Goal: Contribute content: Contribute content

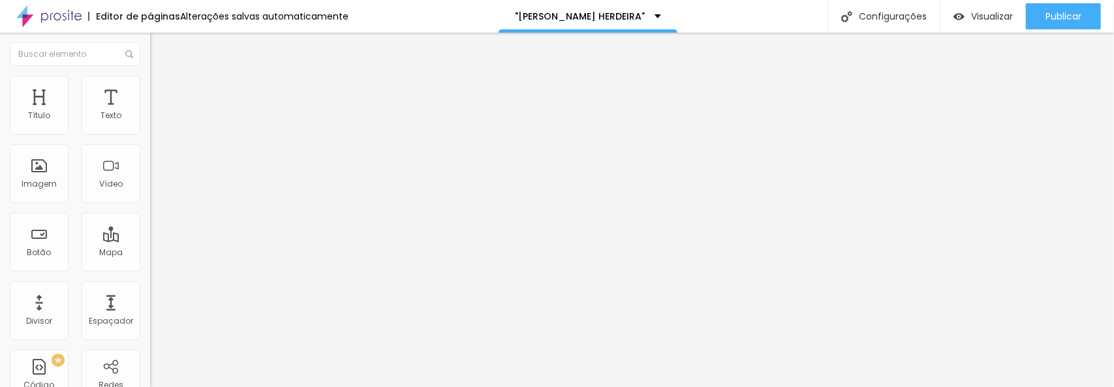
click at [162, 90] on font "Estilo" at bounding box center [172, 84] width 20 height 11
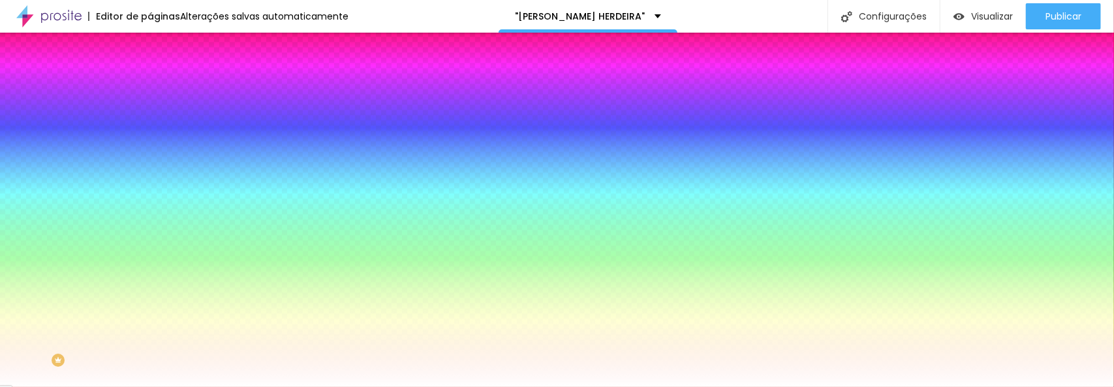
click at [158, 120] on font "Trocar imagem" at bounding box center [189, 114] width 63 height 11
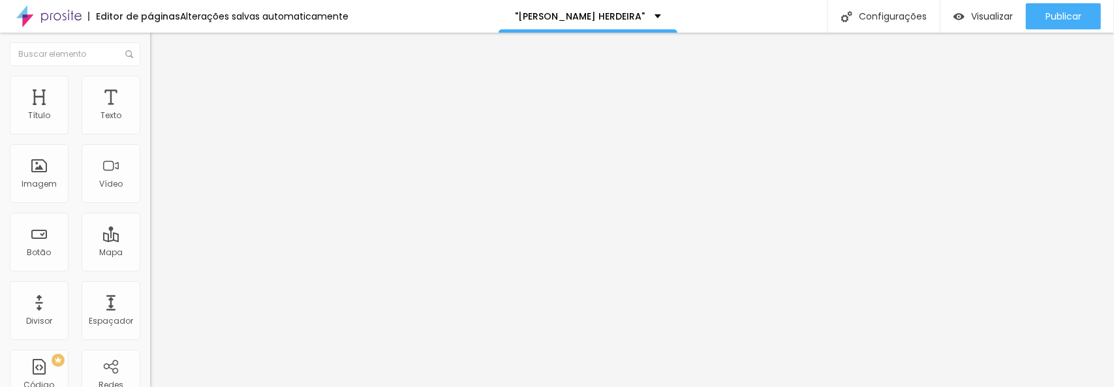
click at [162, 90] on font "Estilo" at bounding box center [172, 84] width 20 height 11
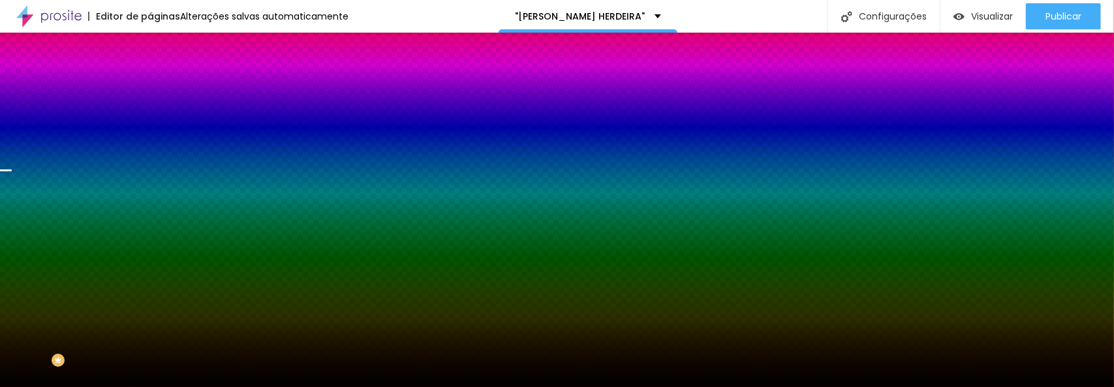
click at [158, 120] on font "Trocar imagem" at bounding box center [189, 114] width 63 height 11
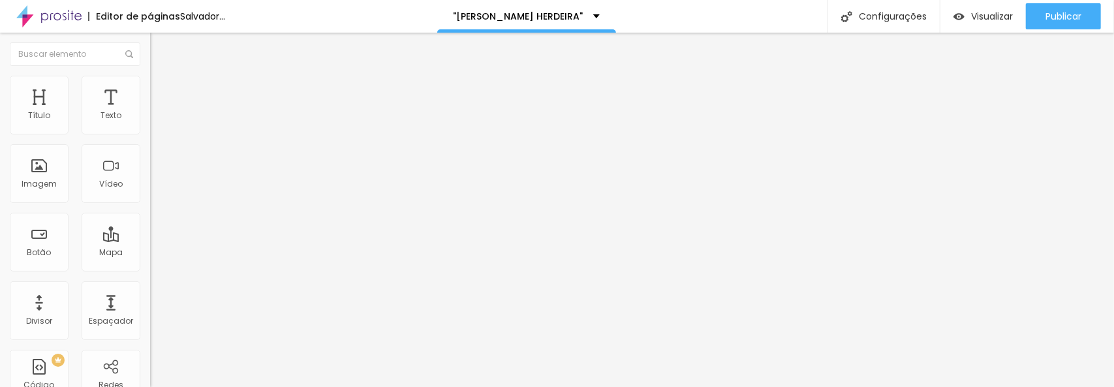
click at [158, 112] on font "Trocar imagem" at bounding box center [189, 106] width 63 height 11
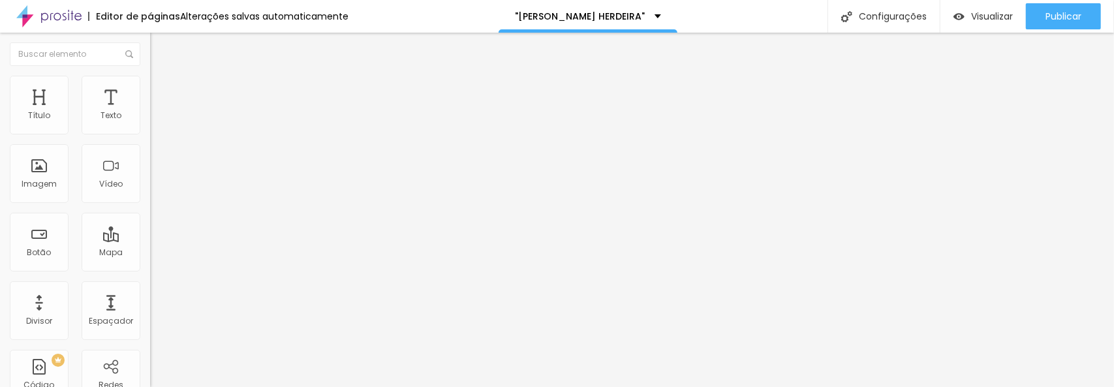
scroll to position [261, 0]
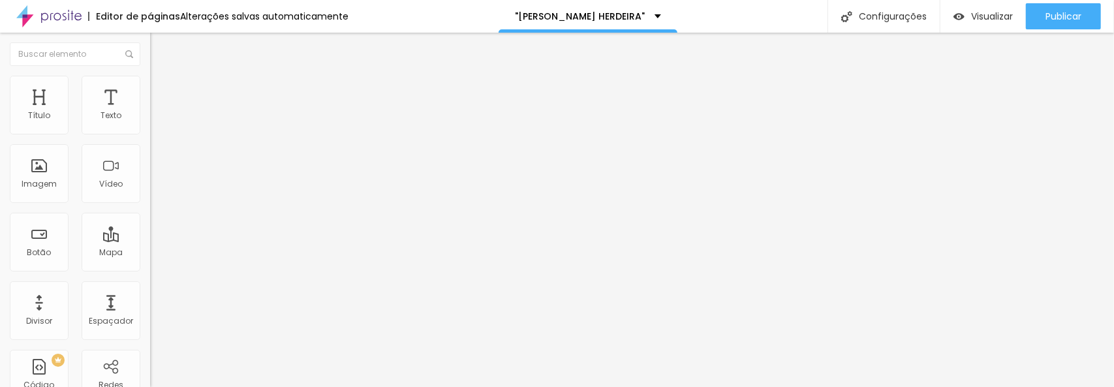
click at [162, 90] on font "Estilo" at bounding box center [172, 84] width 20 height 11
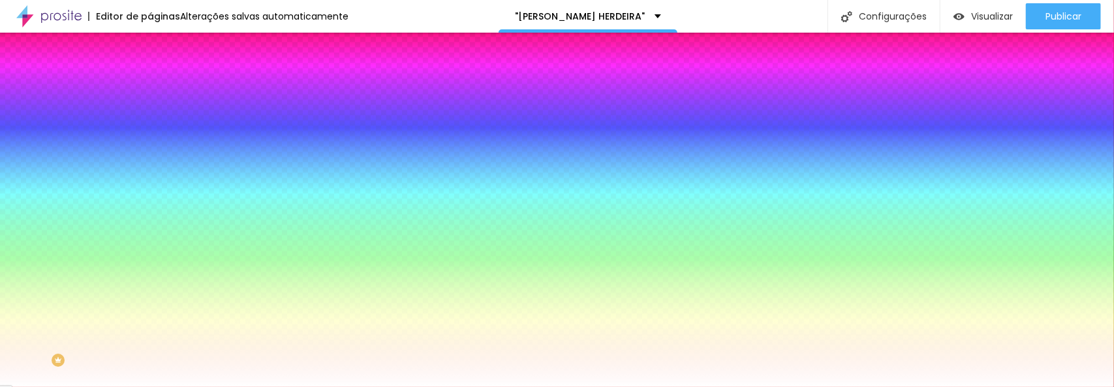
click at [150, 119] on div "Trocar imagem" at bounding box center [225, 114] width 150 height 9
click at [158, 120] on font "Trocar imagem" at bounding box center [189, 114] width 63 height 11
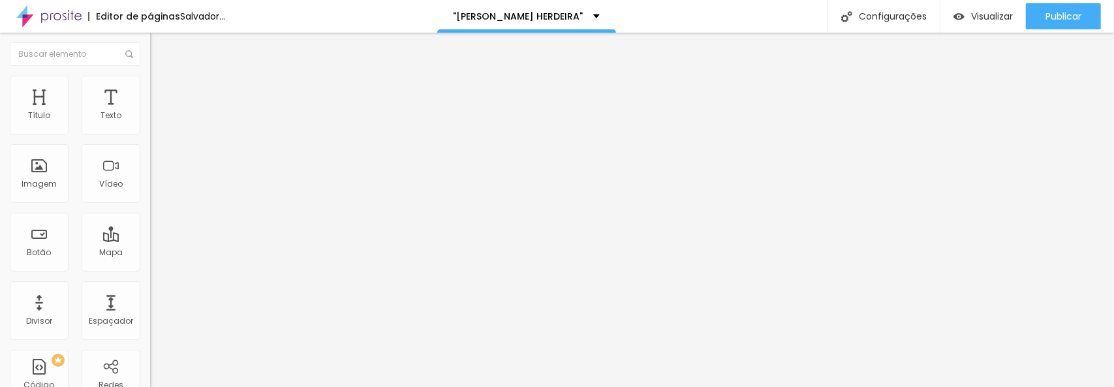
click at [158, 112] on font "Trocar imagem" at bounding box center [189, 106] width 63 height 11
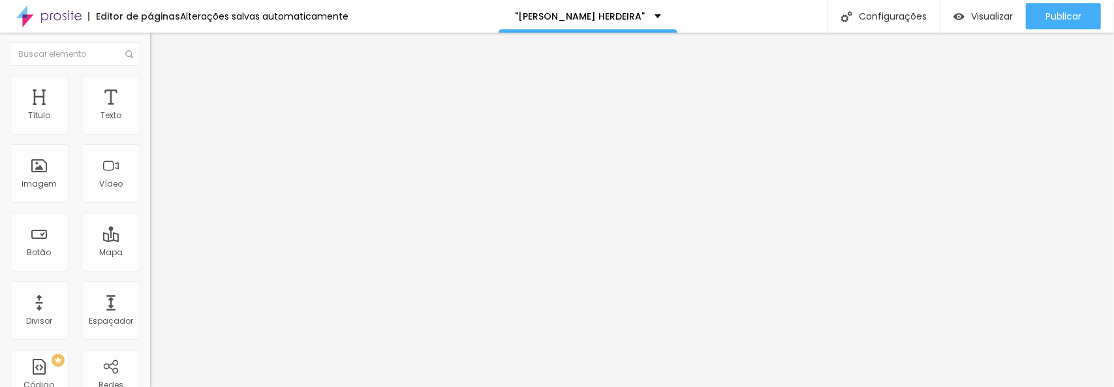
scroll to position [326, 0]
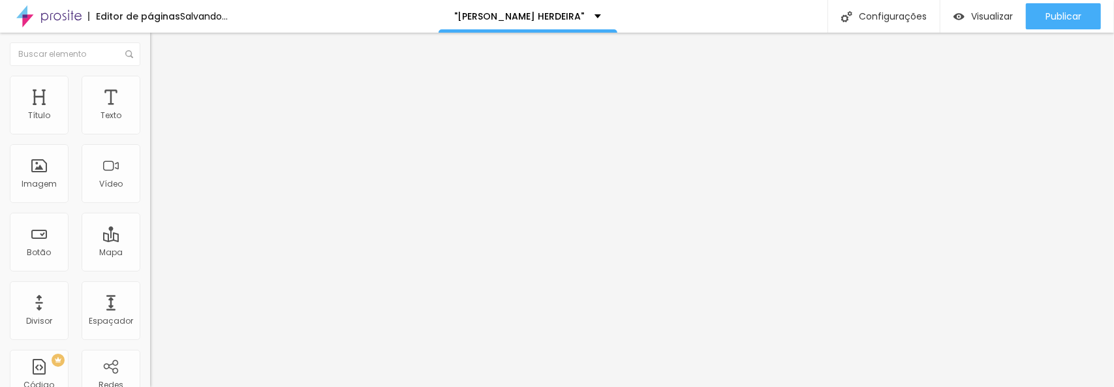
click at [150, 112] on span "Trocar imagem" at bounding box center [185, 106] width 71 height 11
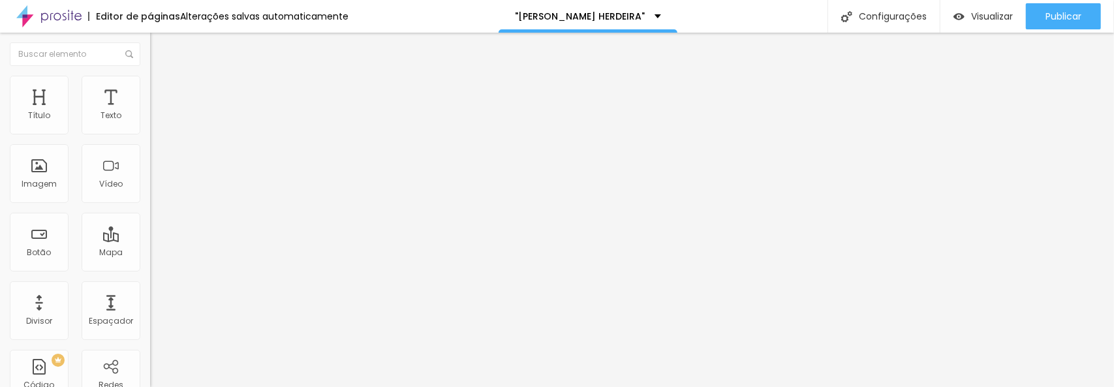
scroll to position [652, 0]
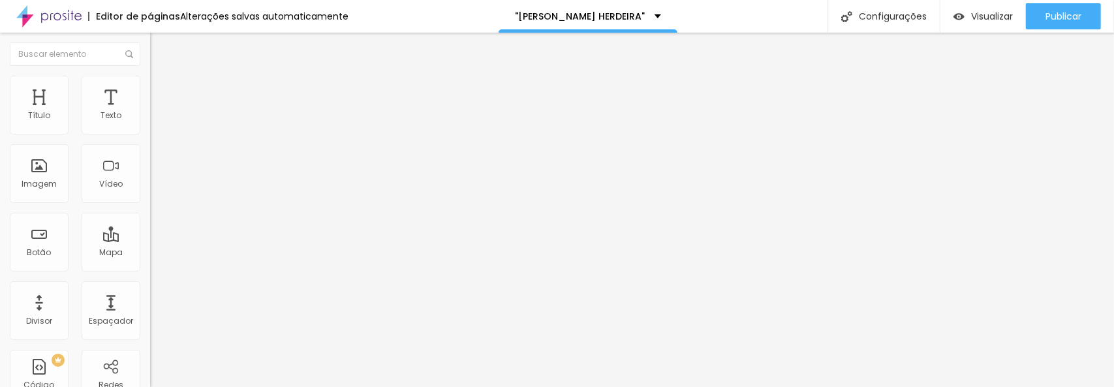
click at [158, 112] on font "Trocar imagem" at bounding box center [189, 106] width 63 height 11
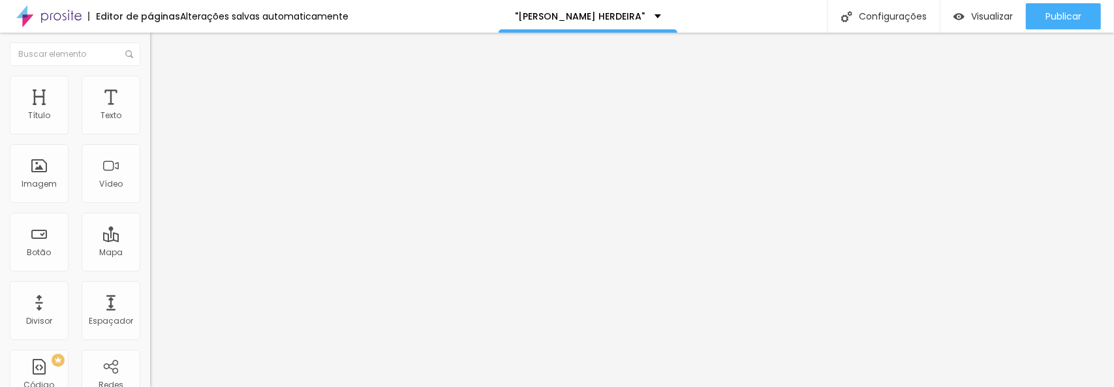
click at [162, 90] on font "Estilo" at bounding box center [172, 84] width 20 height 11
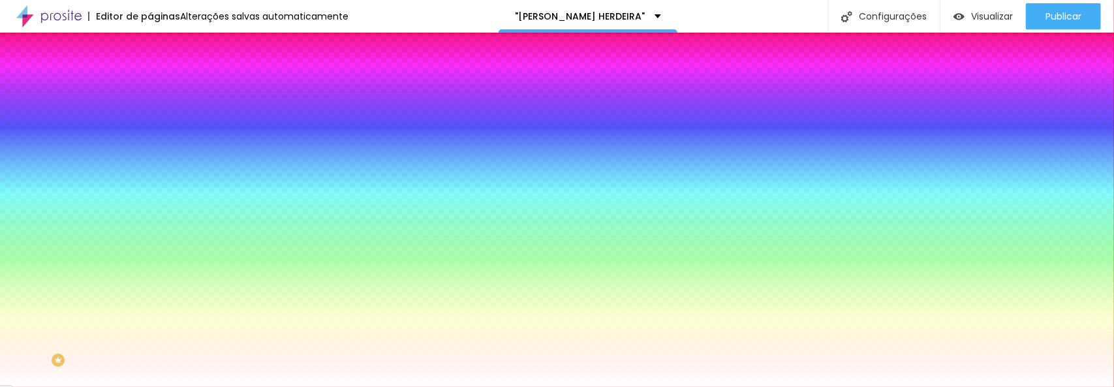
click at [158, 120] on font "Trocar imagem" at bounding box center [189, 114] width 63 height 11
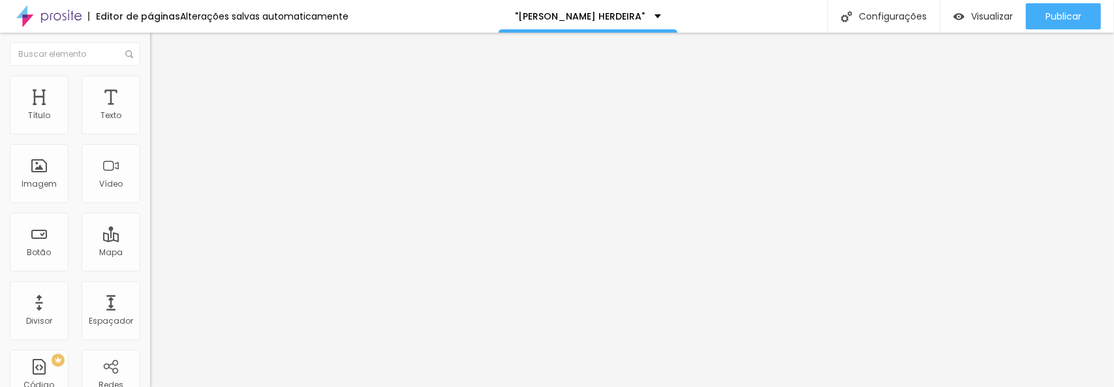
click at [162, 89] on font "Estilo" at bounding box center [172, 84] width 20 height 11
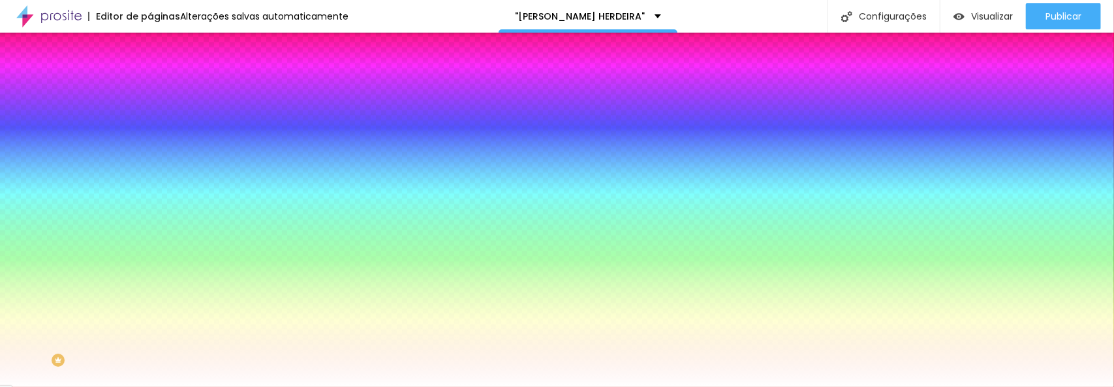
click at [150, 120] on span "Trocar imagem" at bounding box center [185, 114] width 71 height 11
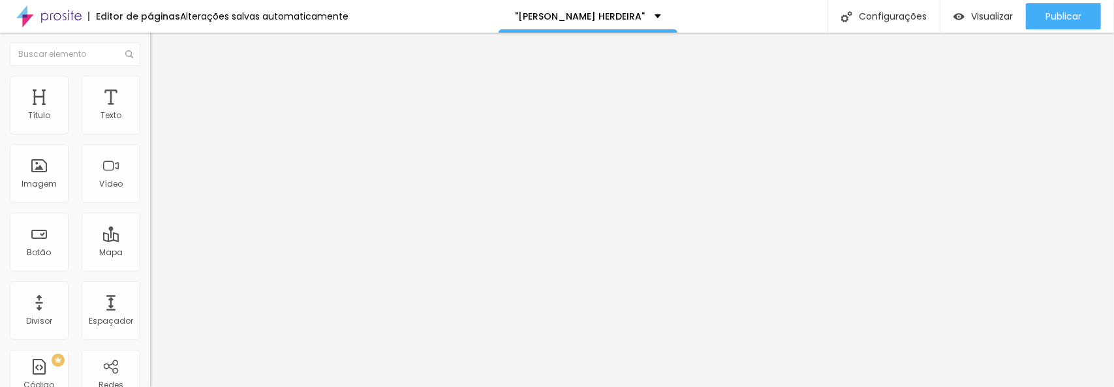
click at [162, 90] on font "Estilo" at bounding box center [172, 84] width 20 height 11
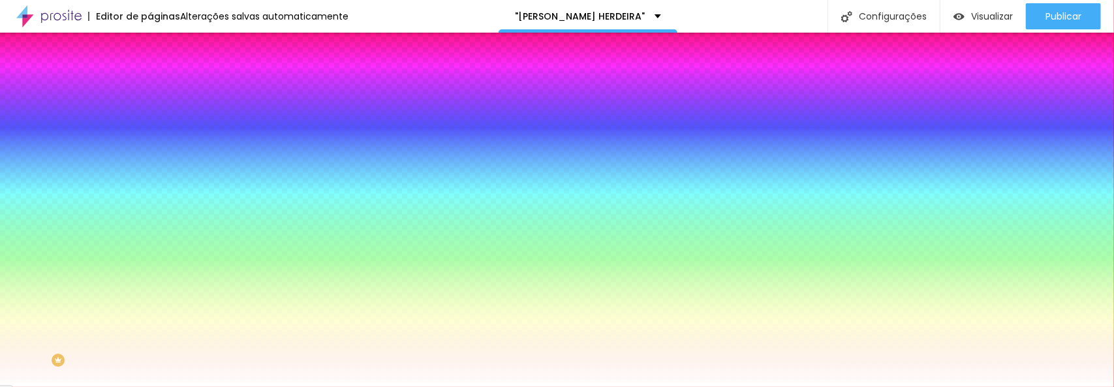
click at [158, 120] on font "Trocar imagem" at bounding box center [189, 114] width 63 height 11
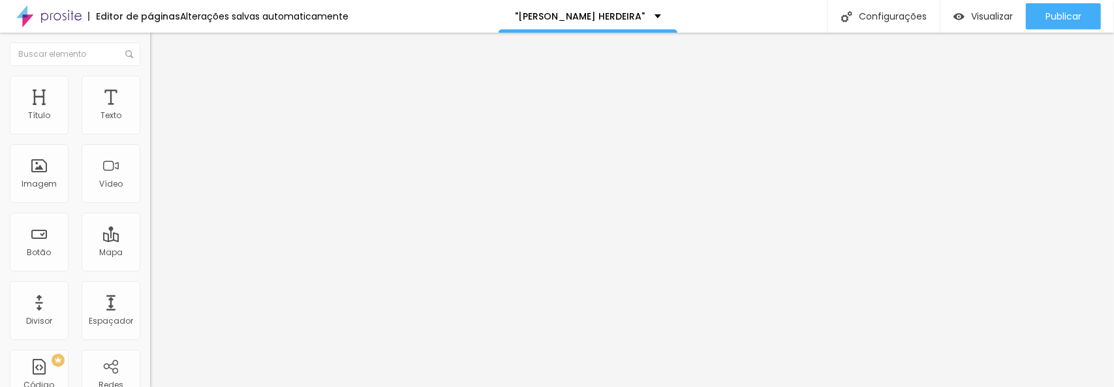
click at [150, 83] on img at bounding box center [156, 82] width 12 height 12
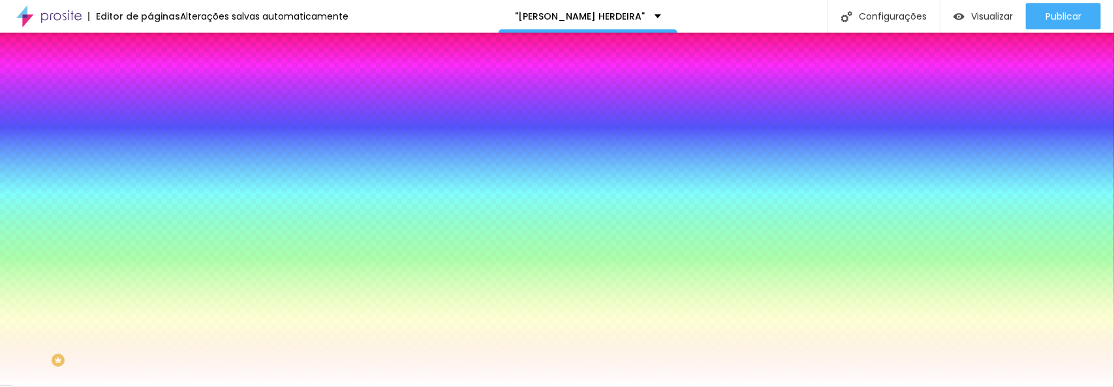
click at [158, 120] on font "Trocar imagem" at bounding box center [189, 114] width 63 height 11
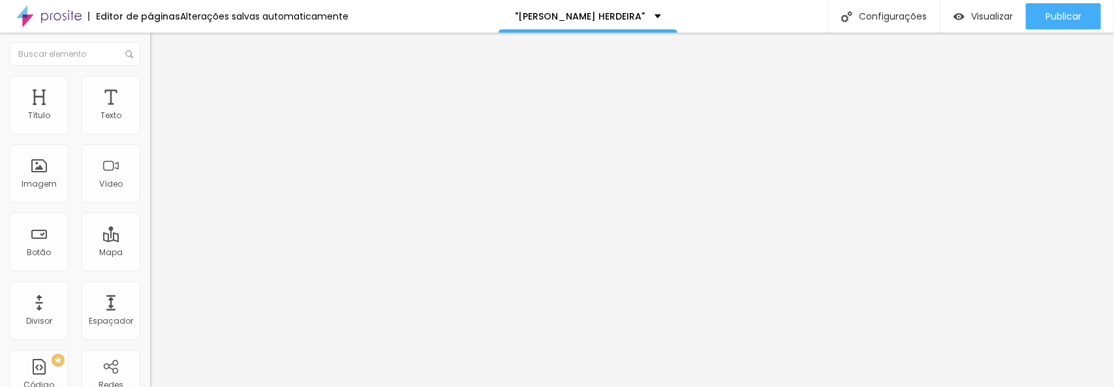
click at [162, 90] on font "Estilo" at bounding box center [172, 84] width 20 height 11
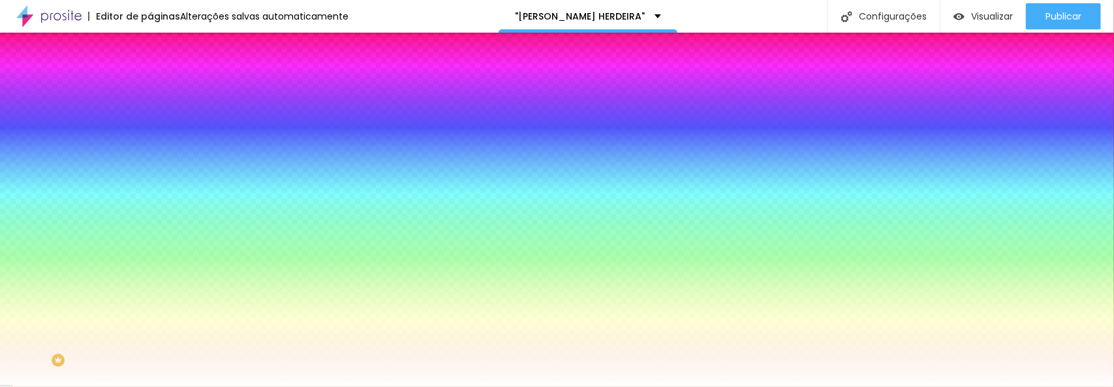
click at [158, 120] on font "Trocar imagem" at bounding box center [189, 114] width 63 height 11
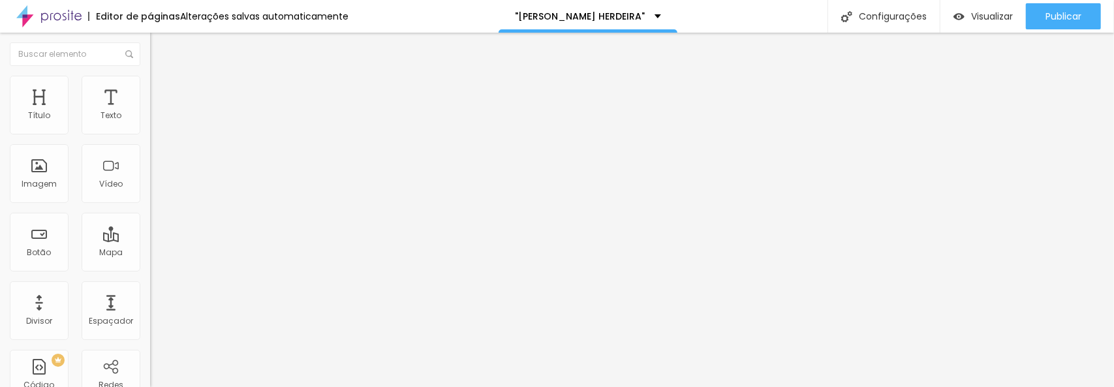
click at [150, 47] on button "Editar nulo" at bounding box center [225, 48] width 150 height 30
click at [158, 112] on font "Adicionar imagem" at bounding box center [196, 106] width 76 height 11
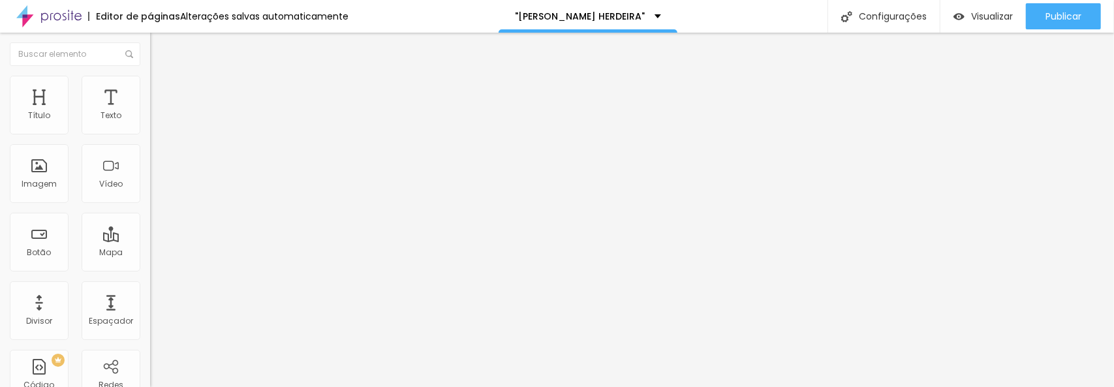
click at [150, 204] on font "Original" at bounding box center [165, 198] width 31 height 11
click at [150, 80] on img at bounding box center [156, 82] width 12 height 12
type input "7"
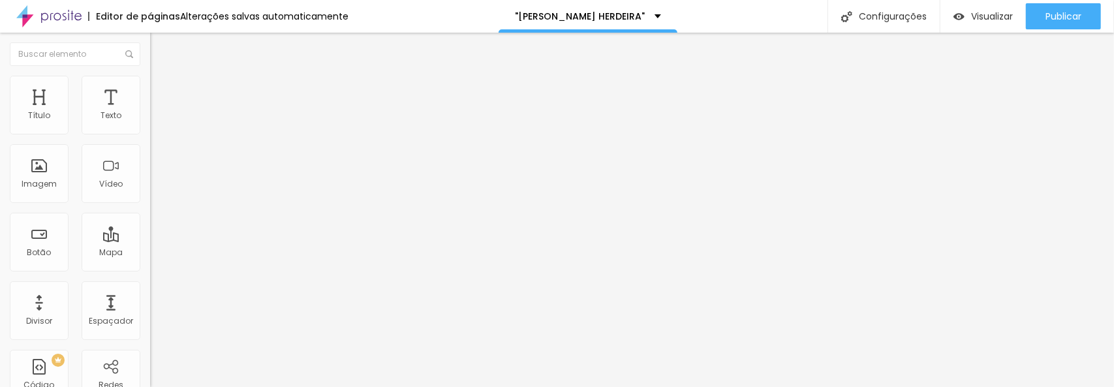
type input "39"
type input "58"
type input "82"
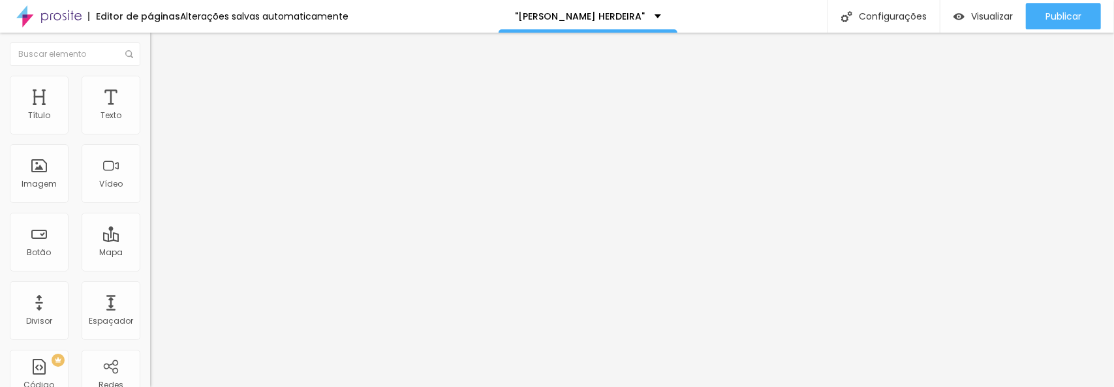
type input "82"
type input "91"
type input "139"
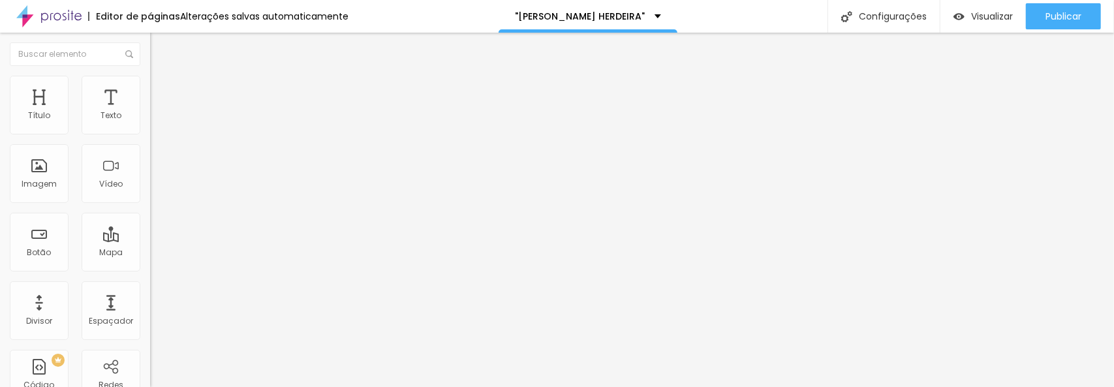
type input "151"
type input "161"
type input "171"
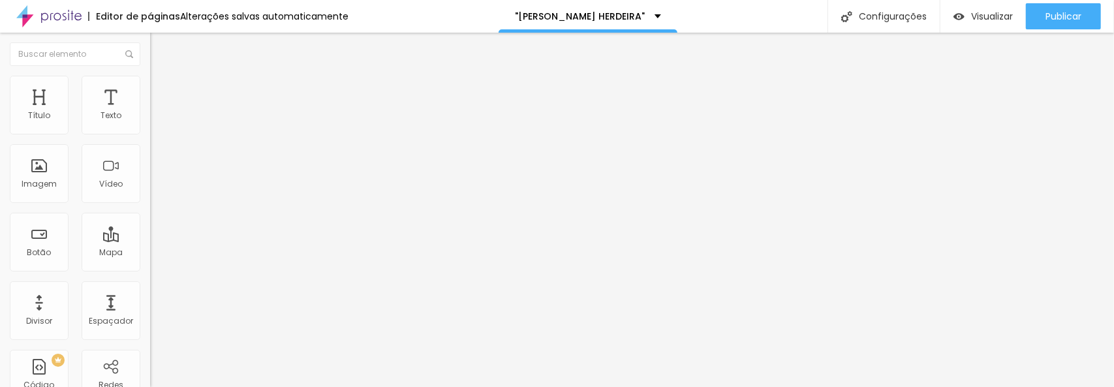
type input "171"
type input "176"
type input "179"
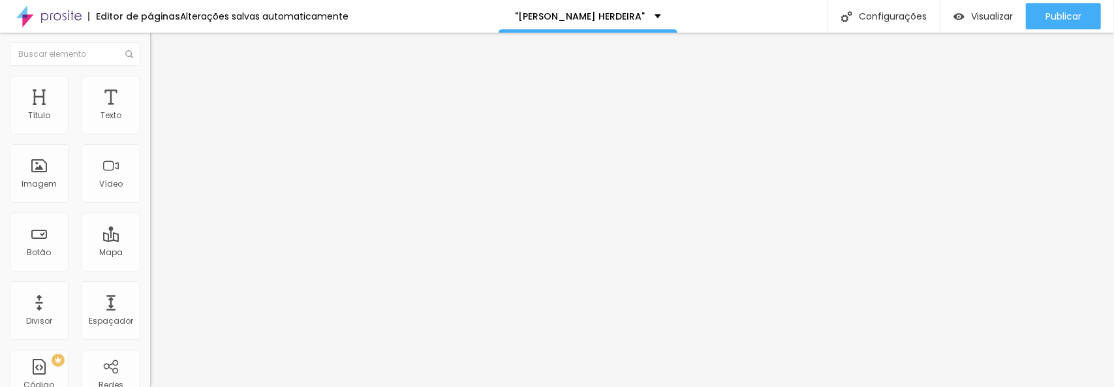
type input "182"
type input "185"
type input "190"
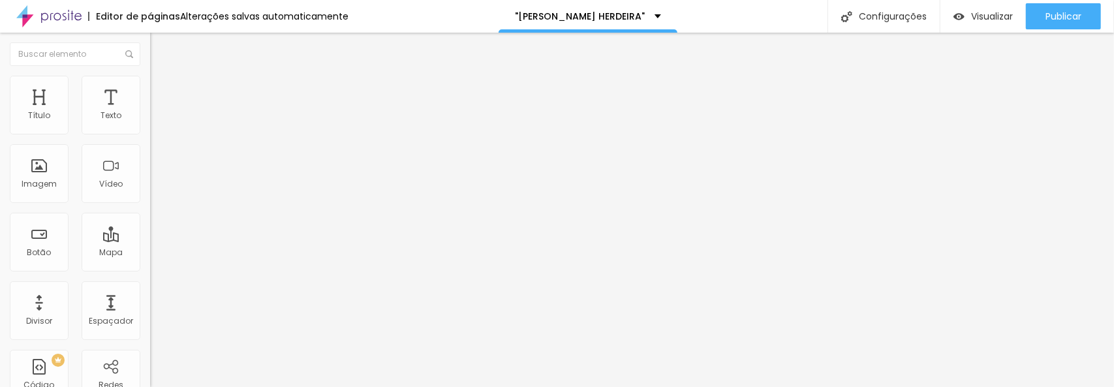
type input "190"
type input "199"
type input "200"
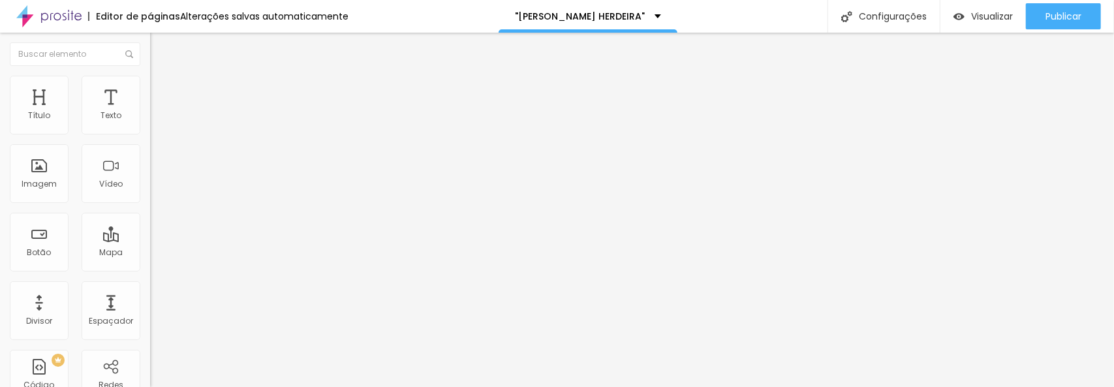
type input "191"
type input "155"
type input "143"
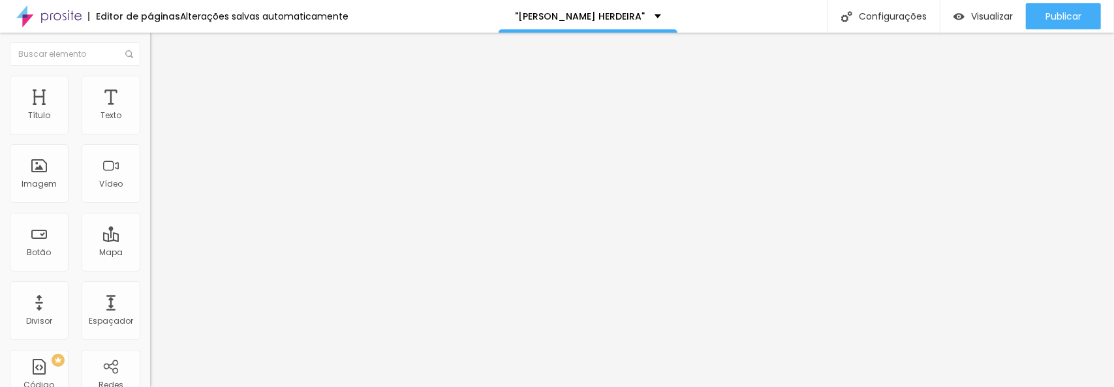
type input "143"
type input "130"
type input "117"
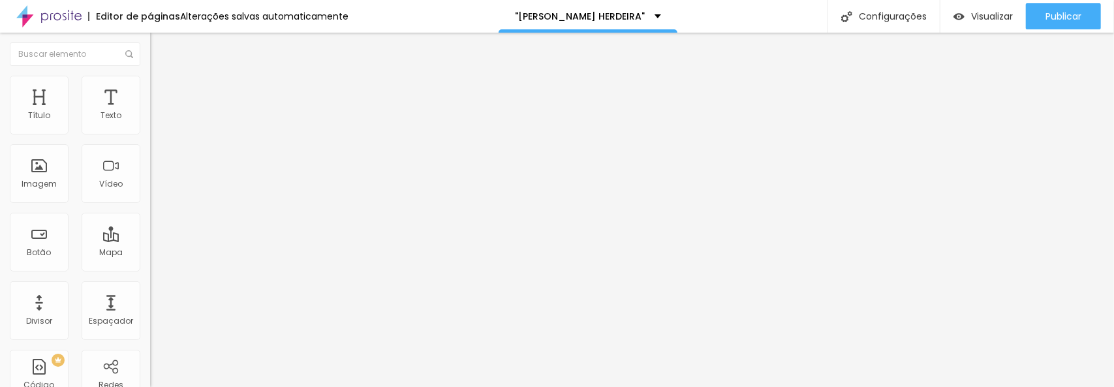
type input "101"
type input "91"
type input "81"
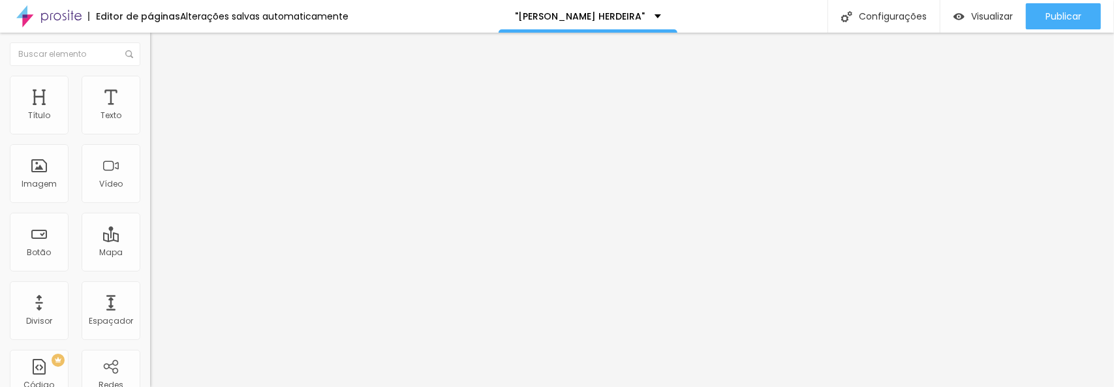
type input "81"
type input "74"
type input "63"
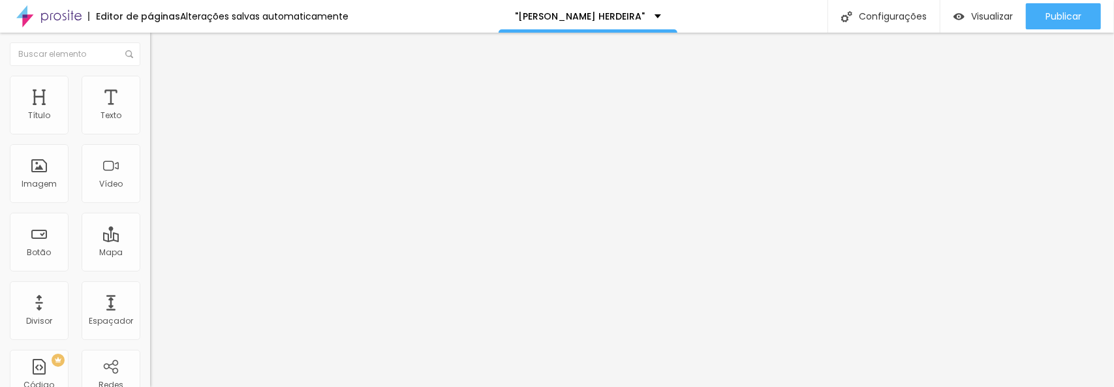
type input "60"
type input "55"
type input "51"
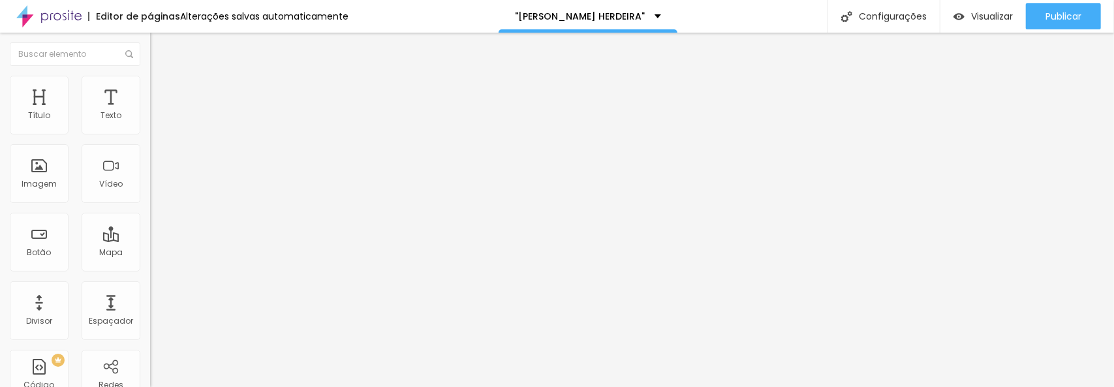
type input "51"
type input "47"
type input "43"
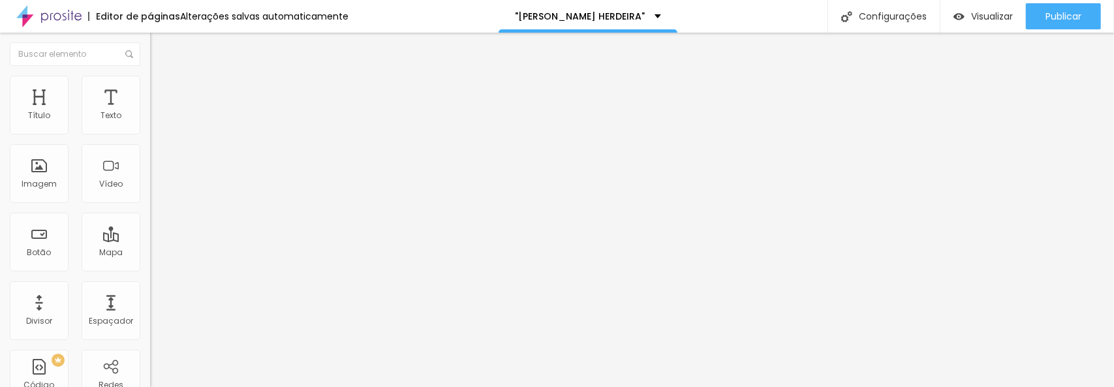
type input "41"
type input "40"
type input "39"
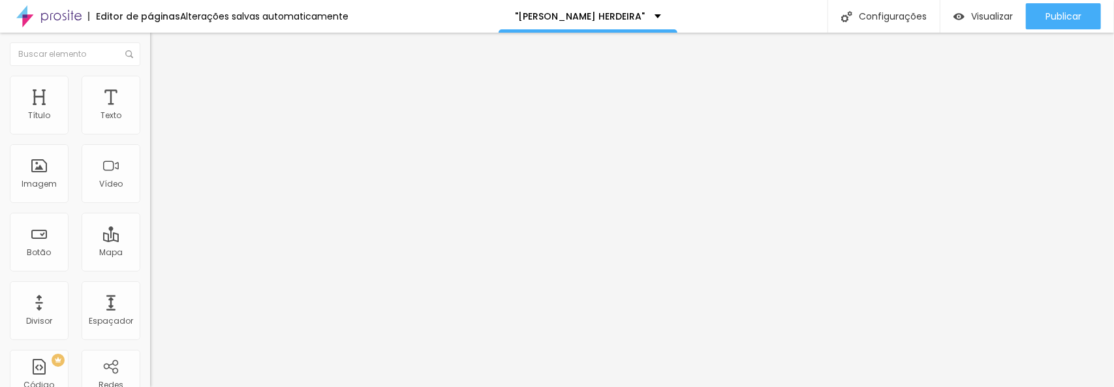
type input "39"
type input "36"
type input "33"
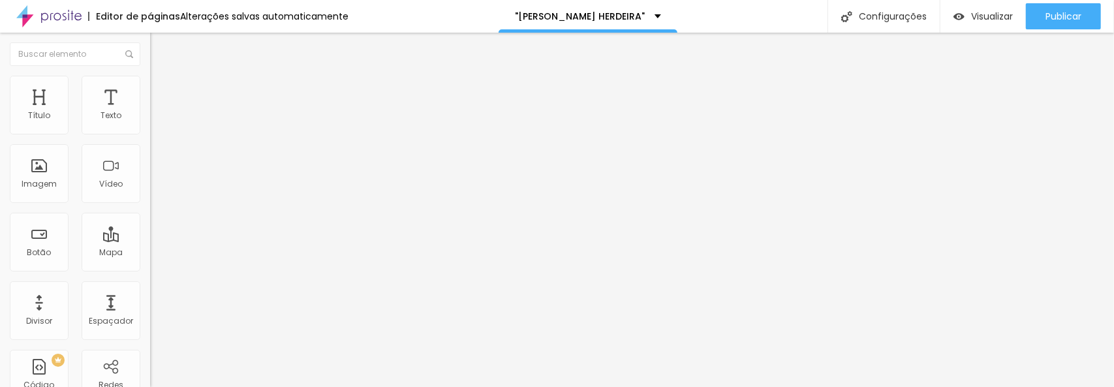
type input "30"
type input "28"
type input "24"
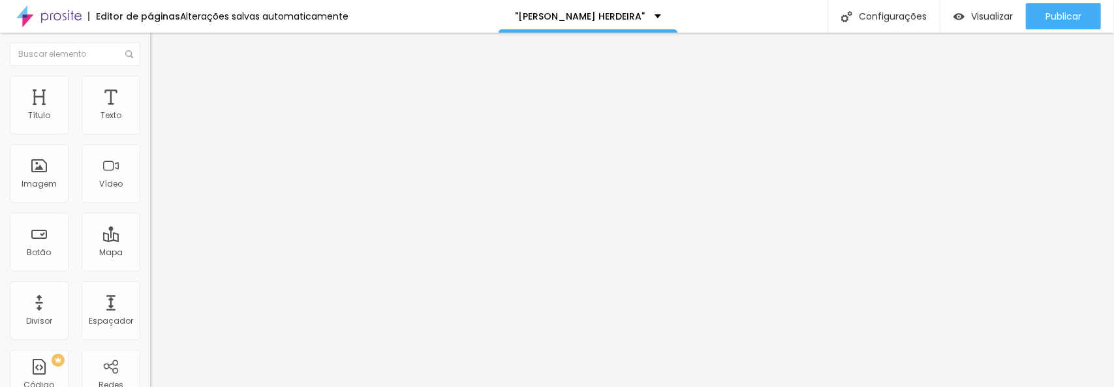
type input "24"
type input "20"
type input "0"
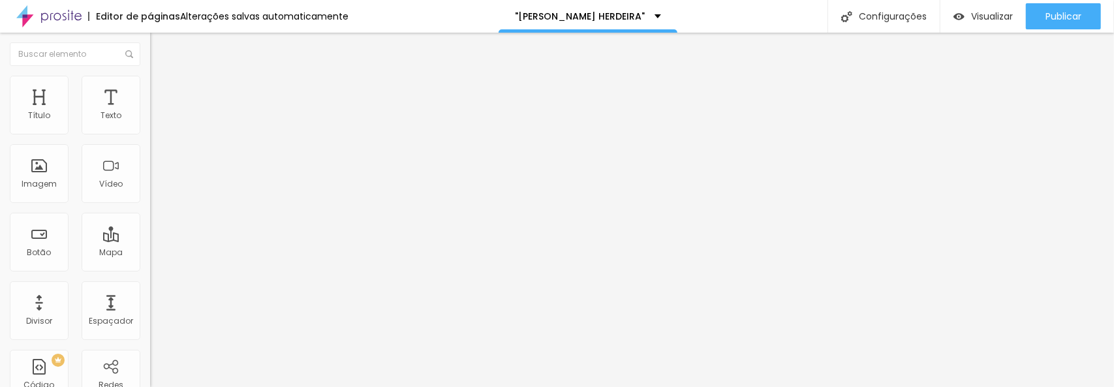
drag, startPoint x: 33, startPoint y: 163, endPoint x: 13, endPoint y: 172, distance: 21.6
click at [150, 286] on input "range" at bounding box center [192, 291] width 84 height 10
type input "4"
type input "9"
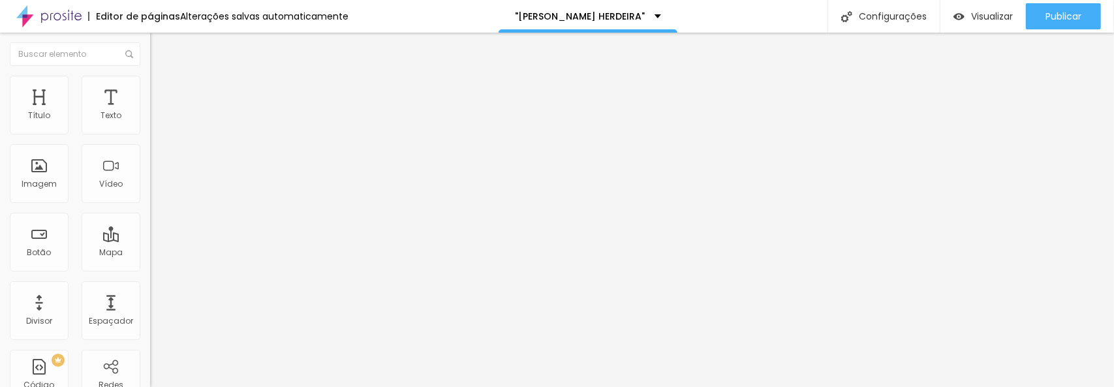
type input "9"
type input "19"
type input "36"
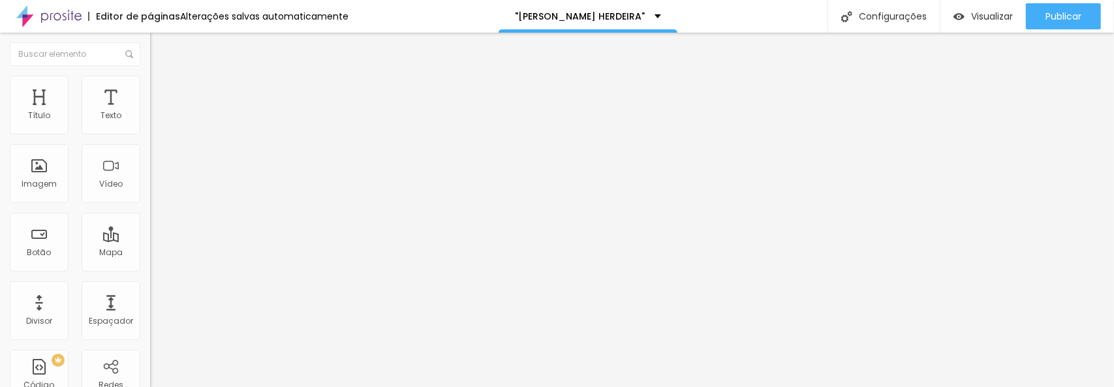
type input "49"
type input "70"
type input "89"
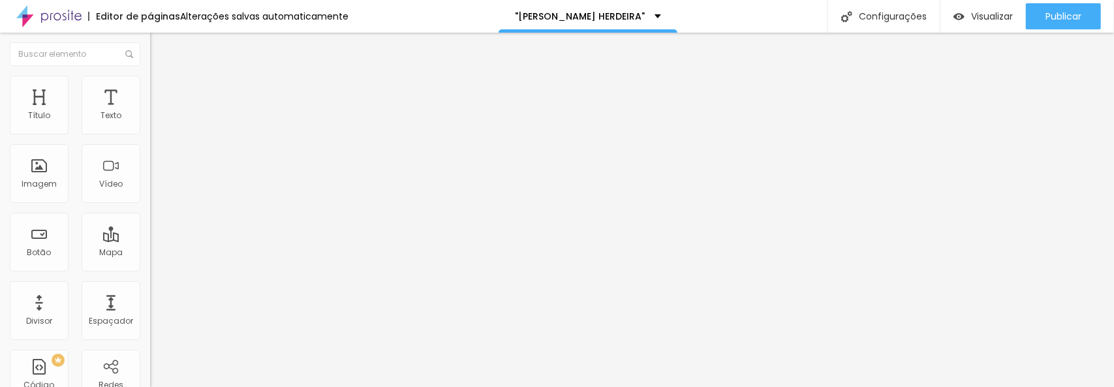
type input "89"
type input "108"
type input "129"
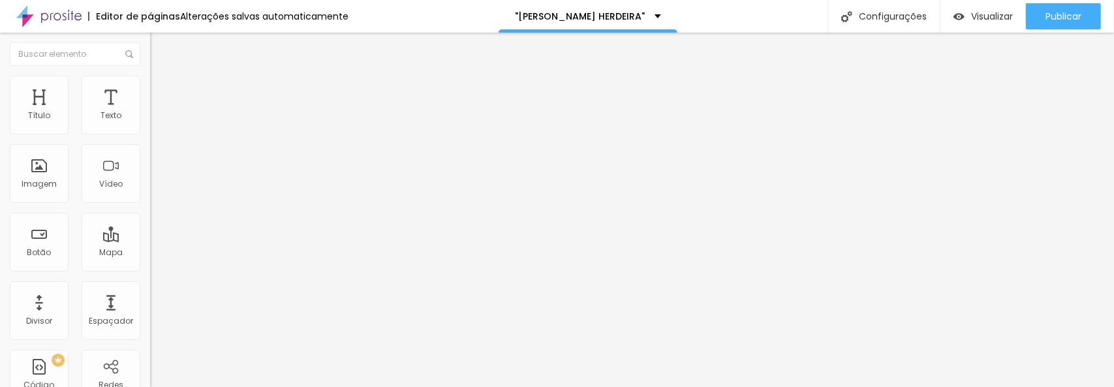
type input "146"
type input "163"
type input "174"
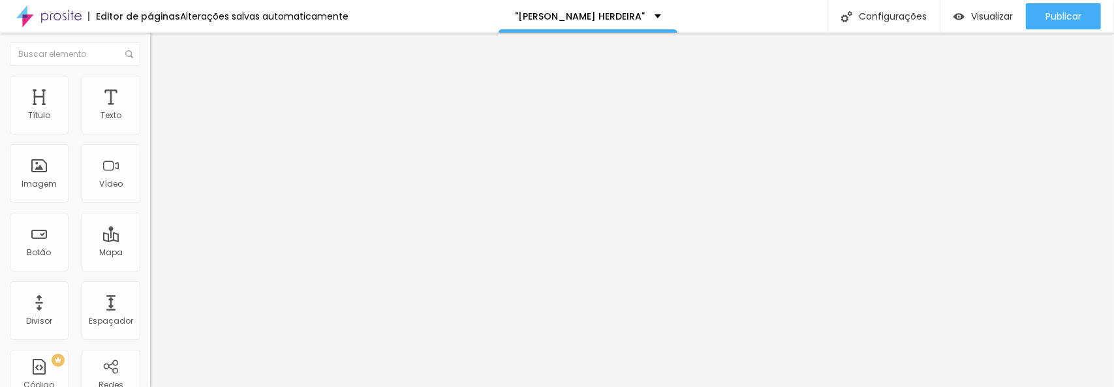
type input "174"
type input "175"
type input "176"
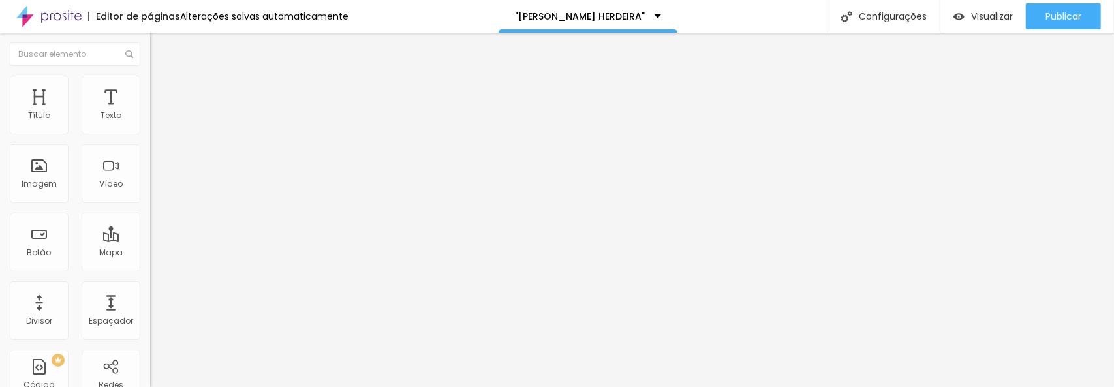
type input "170"
type input "167"
type input "166"
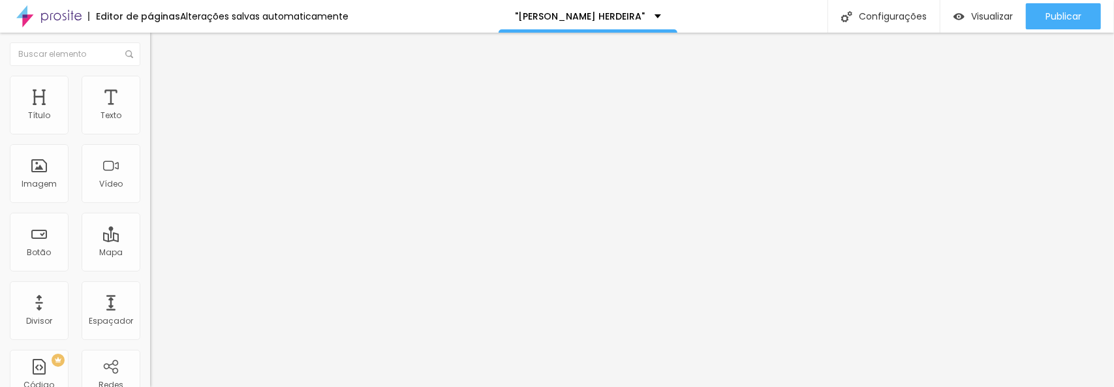
type input "166"
type input "165"
type input "164"
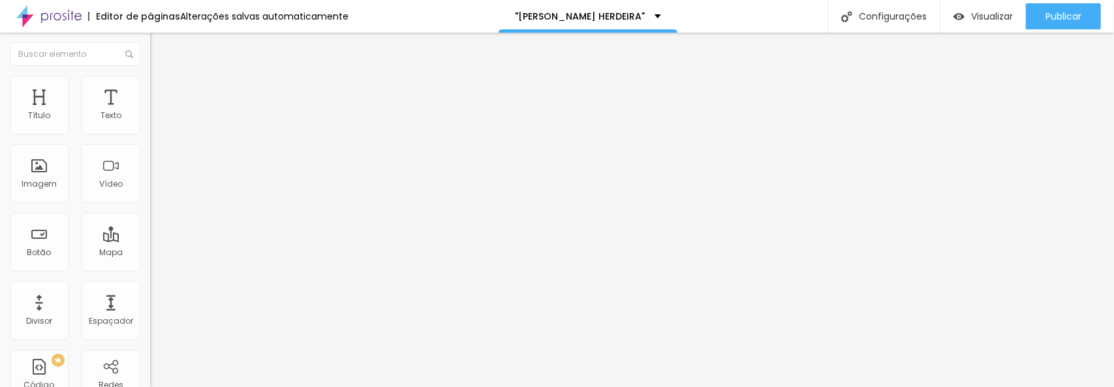
type input "163"
type input "162"
type input "160"
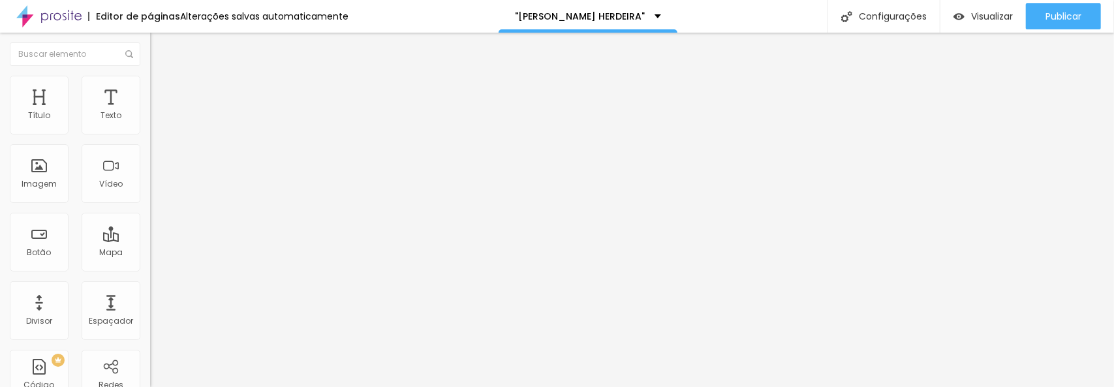
type input "160"
type input "159"
type input "156"
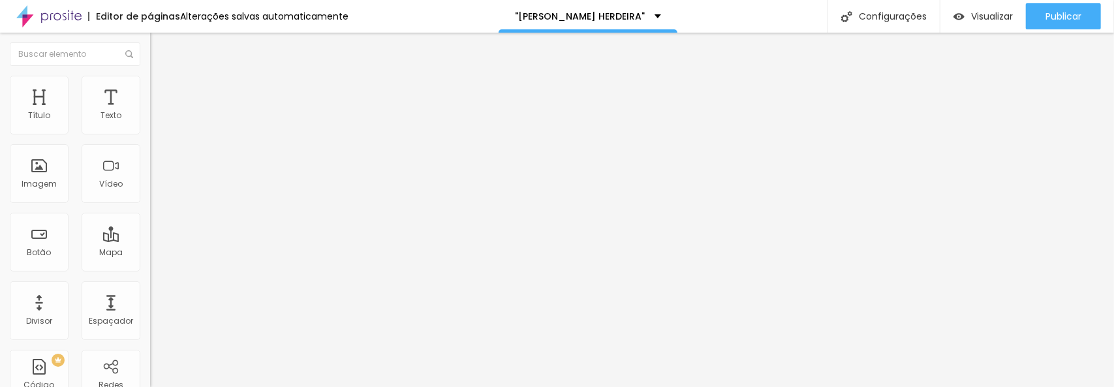
type input "155"
type input "154"
type input "152"
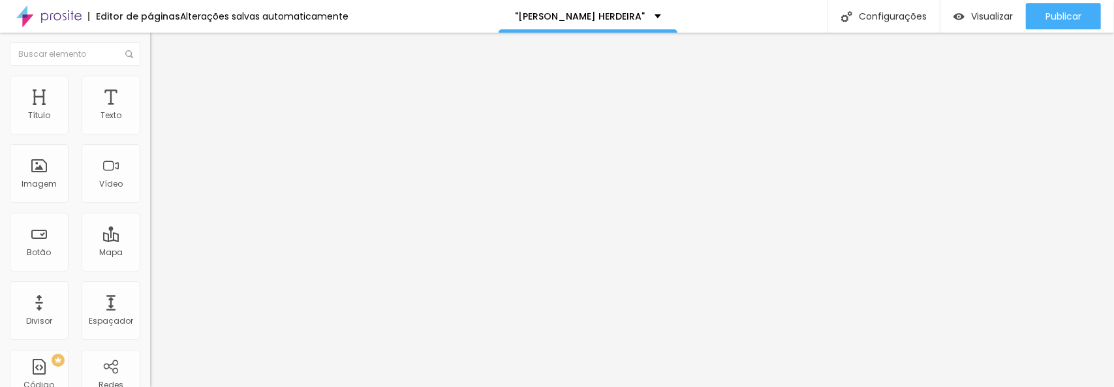
type input "152"
drag, startPoint x: 31, startPoint y: 168, endPoint x: 91, endPoint y: 177, distance: 60.7
type input "152"
click at [150, 286] on input "range" at bounding box center [192, 291] width 84 height 10
click at [162, 92] on font "Avançado" at bounding box center [183, 97] width 43 height 11
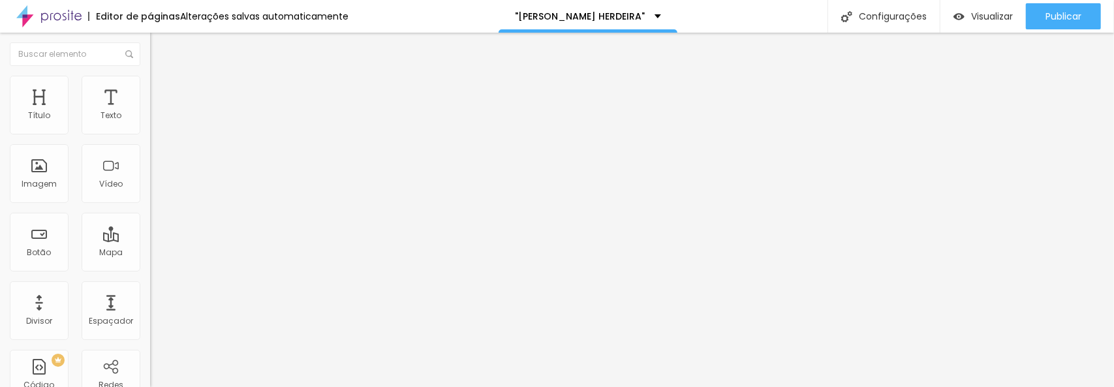
click at [150, 79] on img at bounding box center [156, 82] width 12 height 12
click at [162, 77] on font "Conteúdo" at bounding box center [182, 71] width 40 height 11
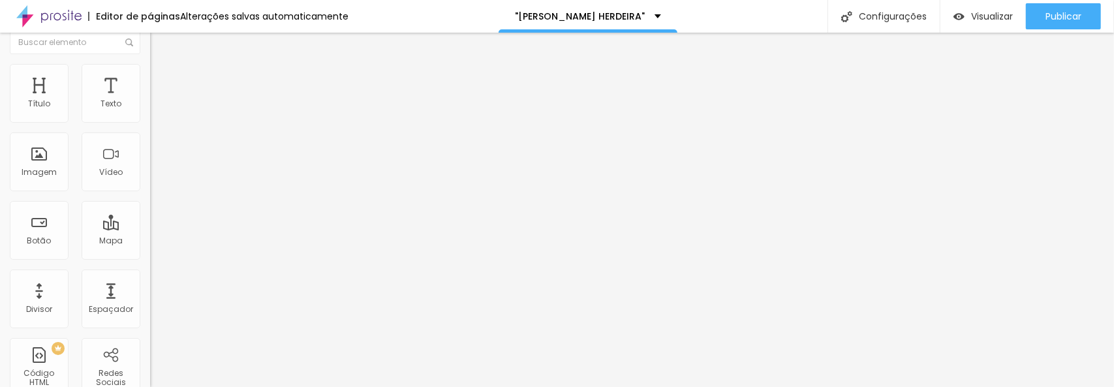
scroll to position [16, 0]
click at [150, 275] on img at bounding box center [153, 271] width 7 height 7
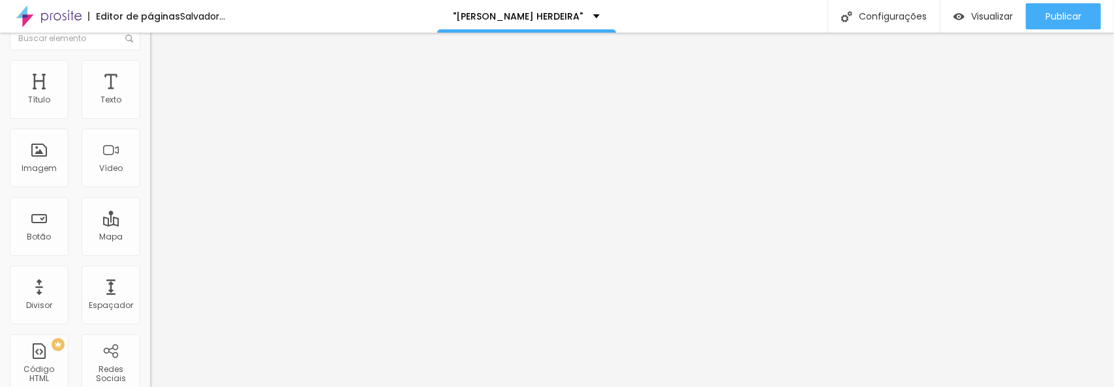
click at [150, 268] on div at bounding box center [225, 268] width 150 height 0
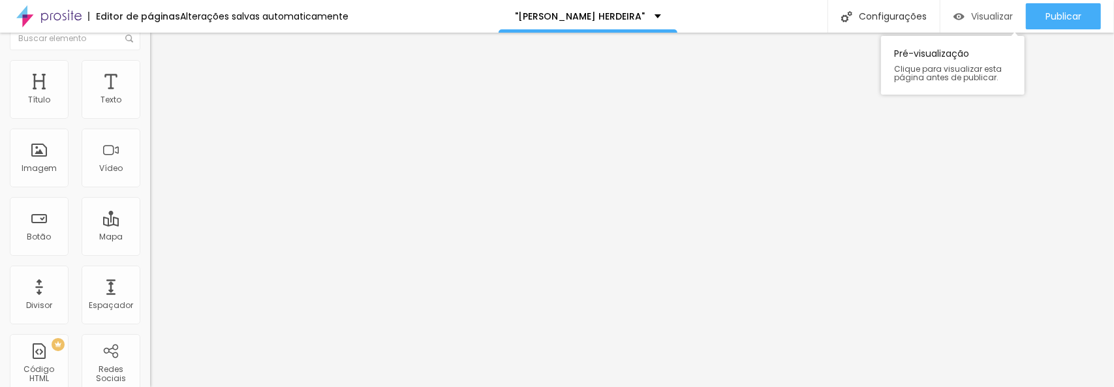
click at [971, 12] on font "Visualizar" at bounding box center [992, 16] width 42 height 13
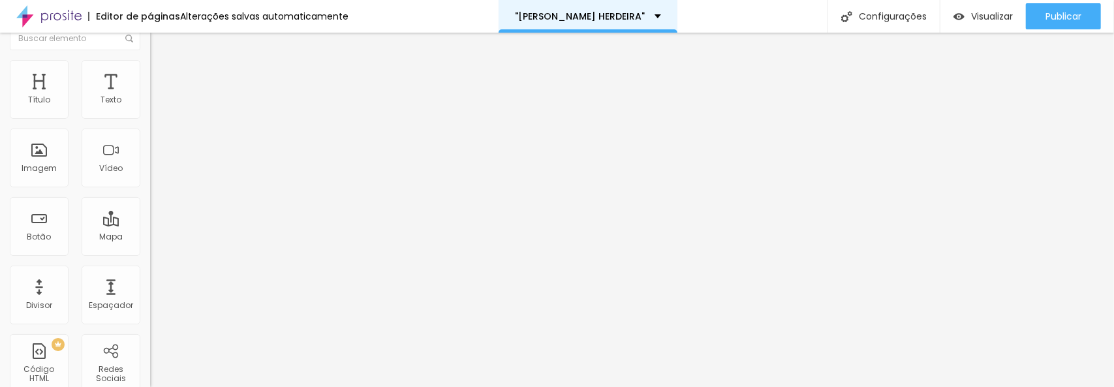
scroll to position [0, 0]
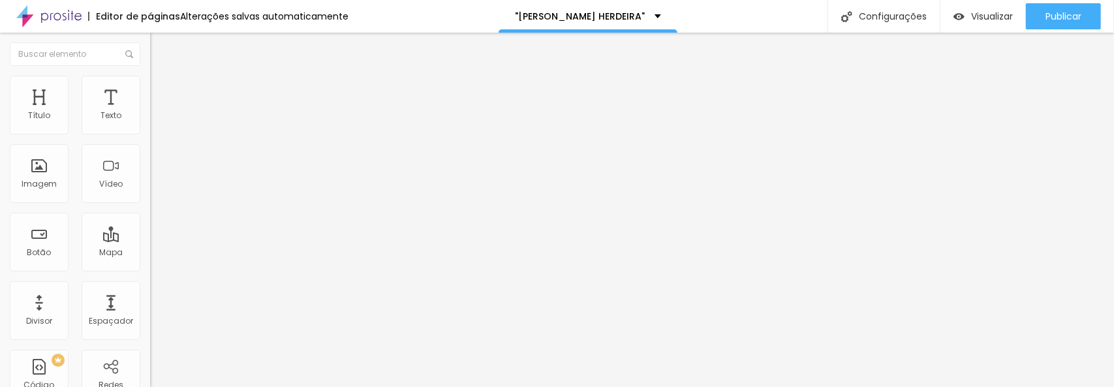
click at [162, 90] on font "Estilo" at bounding box center [172, 84] width 20 height 11
click at [47, 195] on div "Imagem" at bounding box center [39, 173] width 59 height 59
click at [48, 185] on font "Imagem" at bounding box center [39, 183] width 35 height 11
click at [158, 112] on font "Adicionar imagem" at bounding box center [196, 106] width 76 height 11
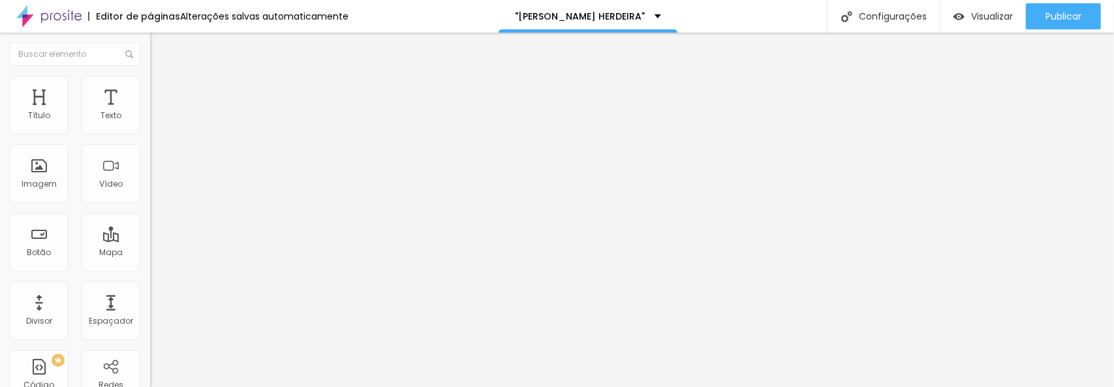
scroll to position [1044, 0]
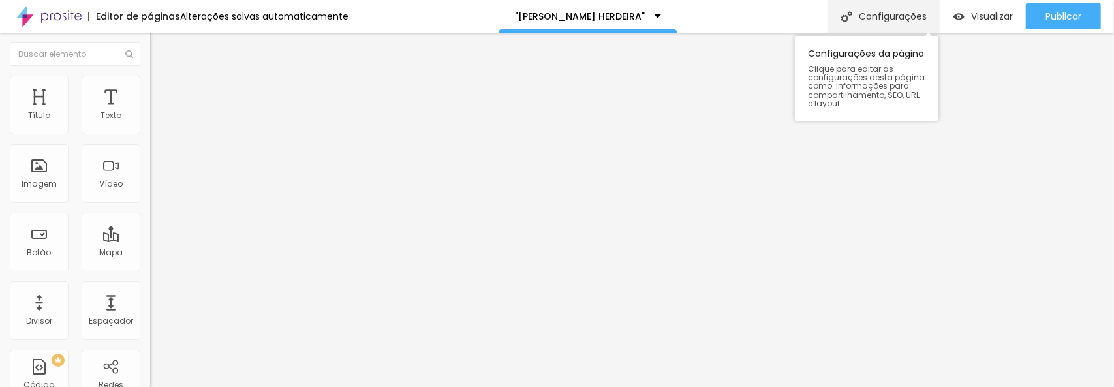
click at [873, 15] on font "Configurações" at bounding box center [893, 16] width 68 height 13
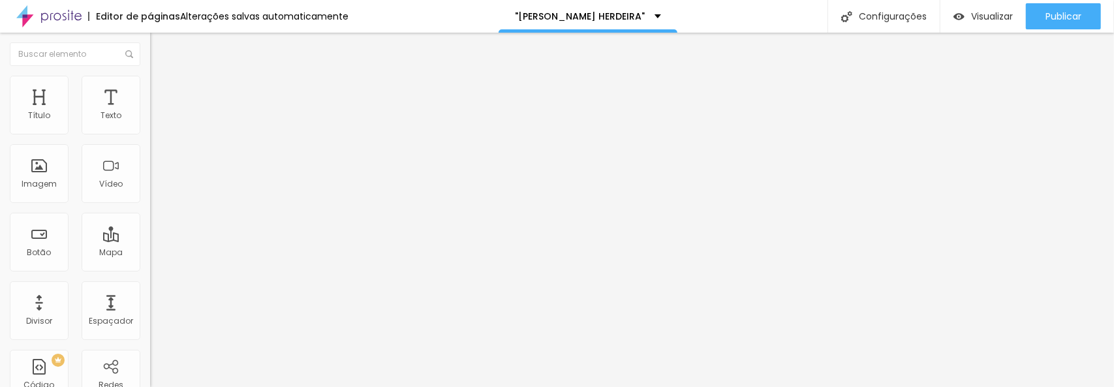
scroll to position [196, 0]
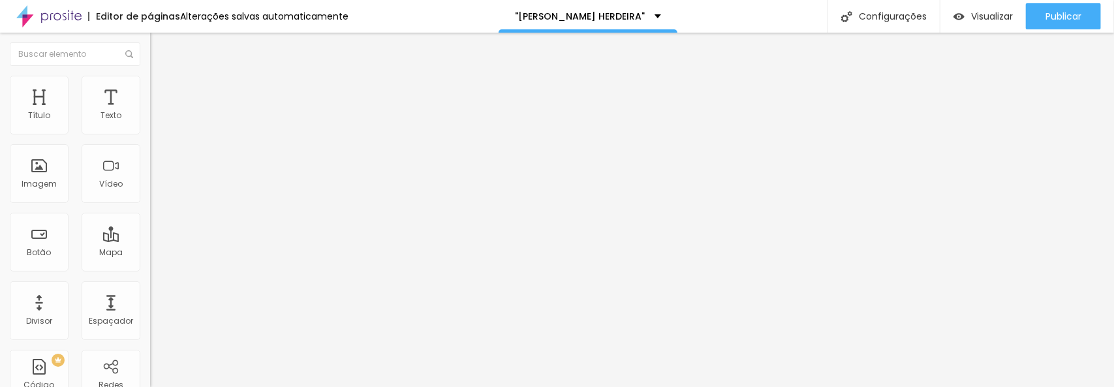
drag, startPoint x: 545, startPoint y: 277, endPoint x: 429, endPoint y: 281, distance: 116.9
type textarea """
drag, startPoint x: 500, startPoint y: 207, endPoint x: 412, endPoint y: 203, distance: 88.2
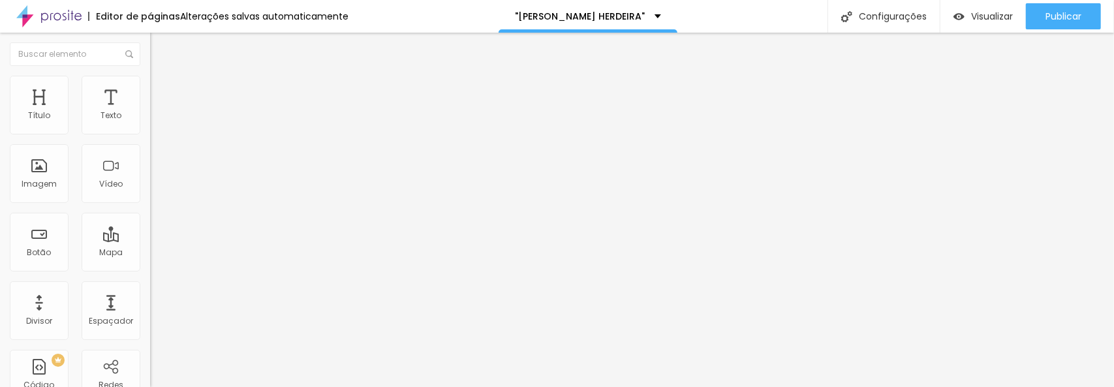
type input "[PERSON_NAME] HERDEIRA"
paste textarea "O [PERSON_NAME] nasceu para transformar o tradicional em algo ainda mais especi…"
type textarea "O [PERSON_NAME] nasceu para transformar o tradicional em algo ainda mais especi…"
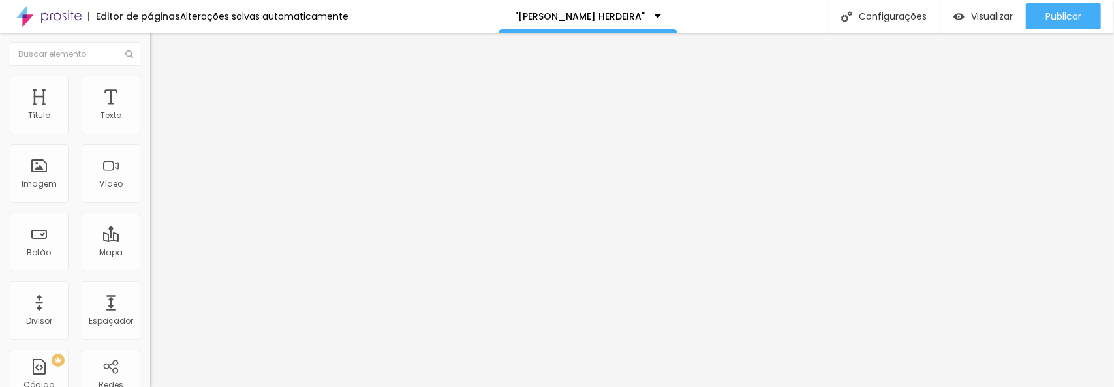
type input ""[PERSON_NAME] HERDEIRA""
click at [986, 12] on font "Visualizar" at bounding box center [992, 16] width 42 height 13
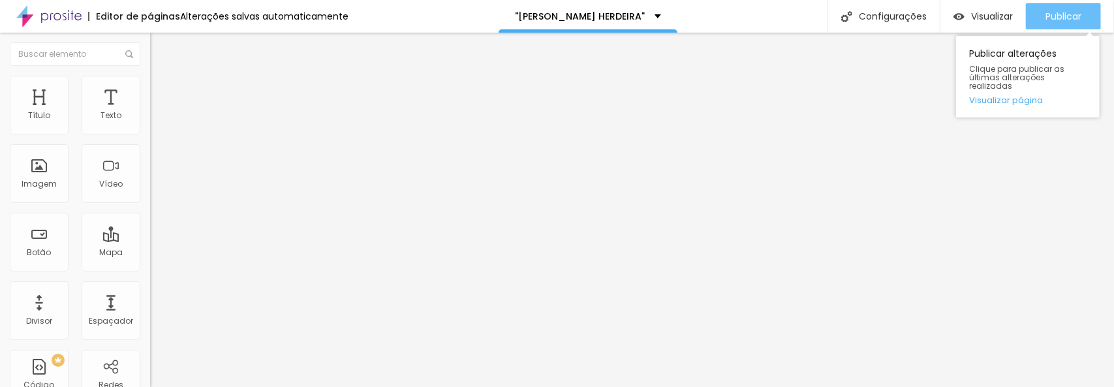
click at [1060, 16] on font "Publicar" at bounding box center [1063, 16] width 36 height 13
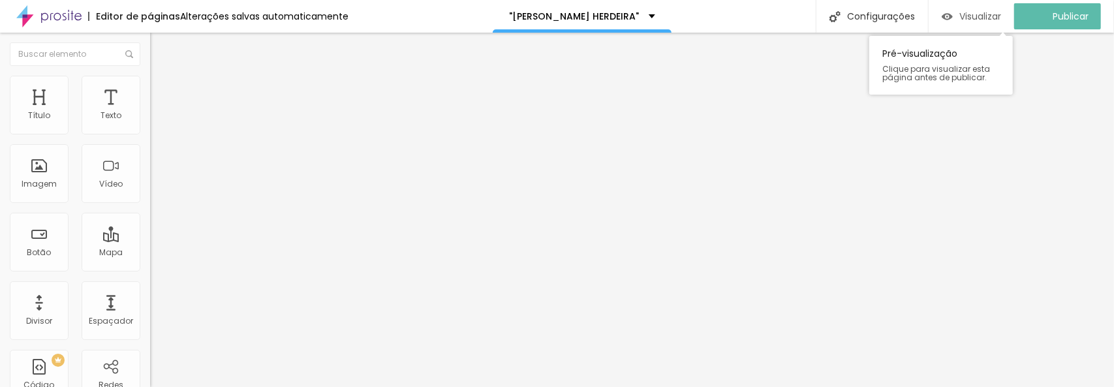
click at [980, 12] on font "Visualizar" at bounding box center [980, 16] width 42 height 13
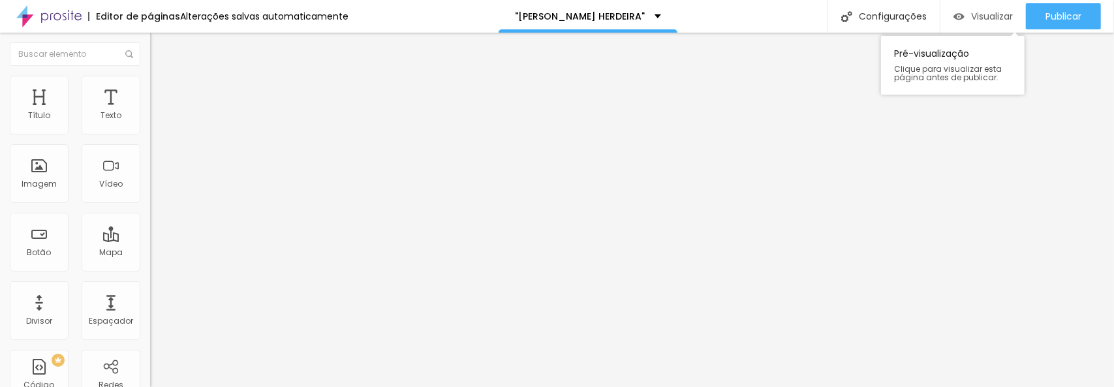
click at [988, 16] on font "Visualizar" at bounding box center [992, 16] width 42 height 13
